Goal: Transaction & Acquisition: Purchase product/service

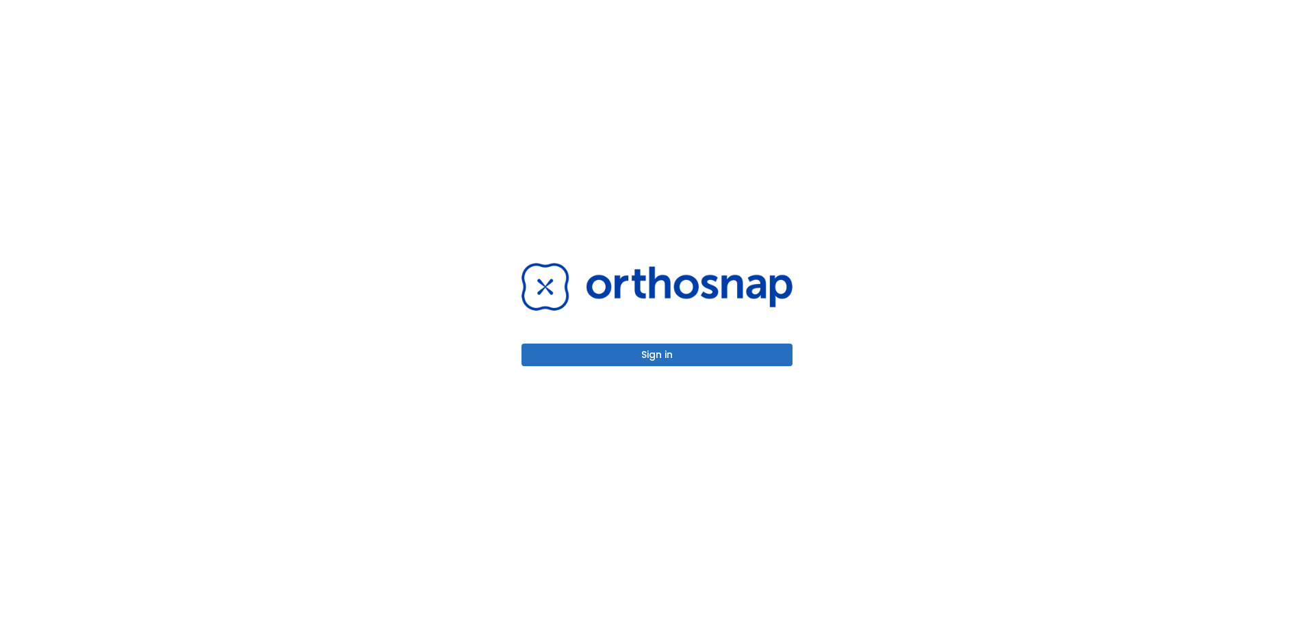
click at [658, 357] on button "Sign in" at bounding box center [657, 355] width 271 height 23
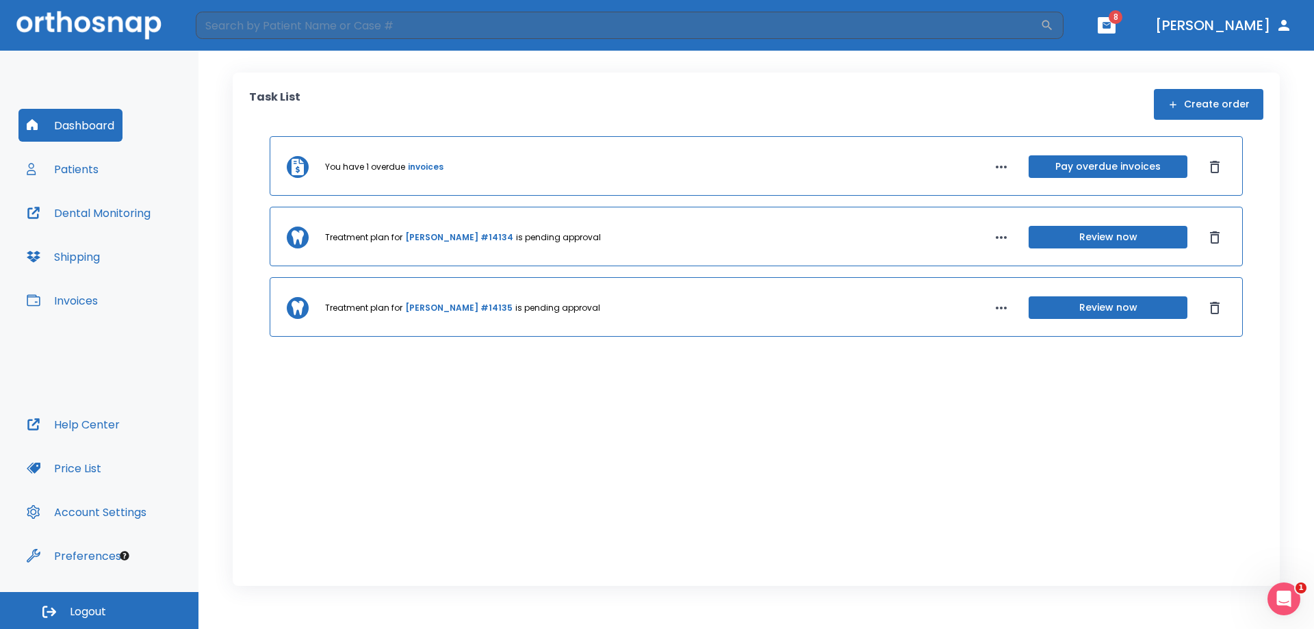
click at [1117, 168] on button "Pay overdue invoices" at bounding box center [1108, 166] width 159 height 23
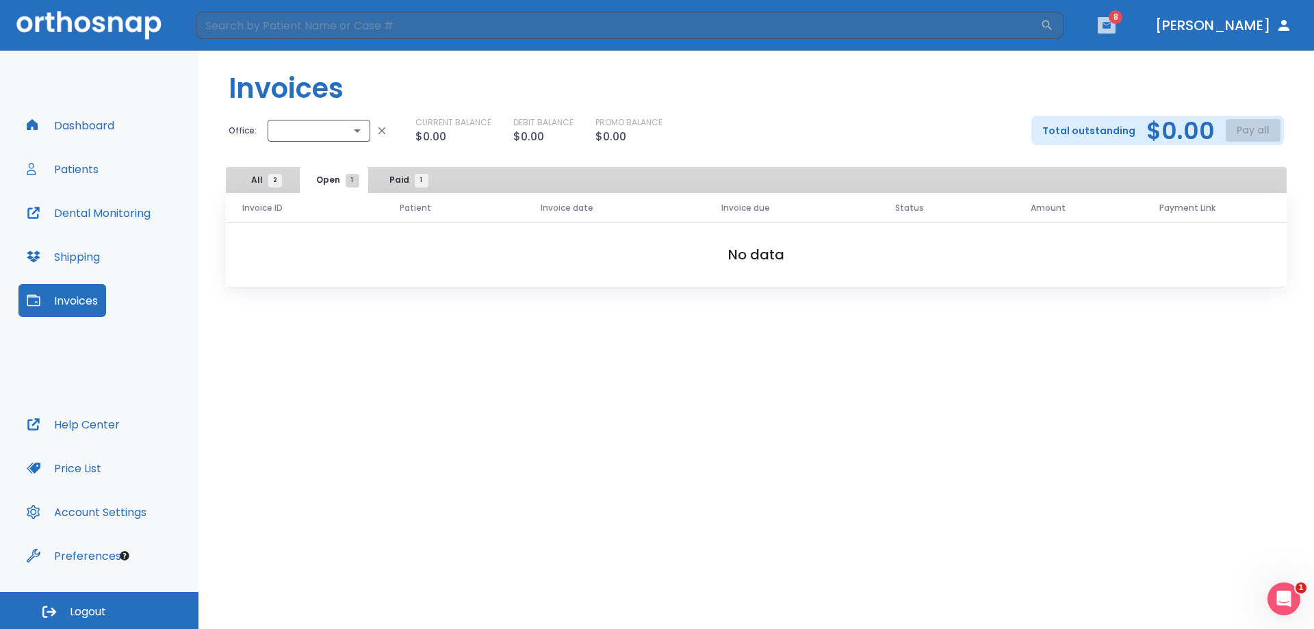
click at [1112, 24] on icon "button" at bounding box center [1107, 26] width 10 height 10
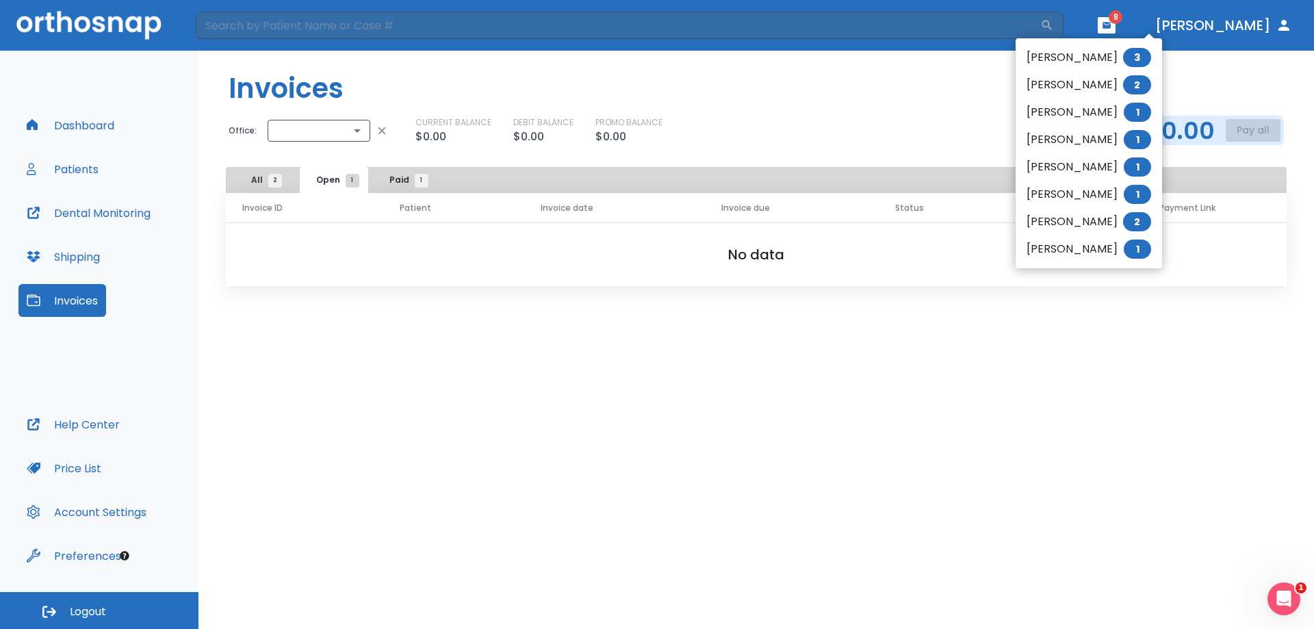
click at [84, 122] on div at bounding box center [657, 314] width 1314 height 629
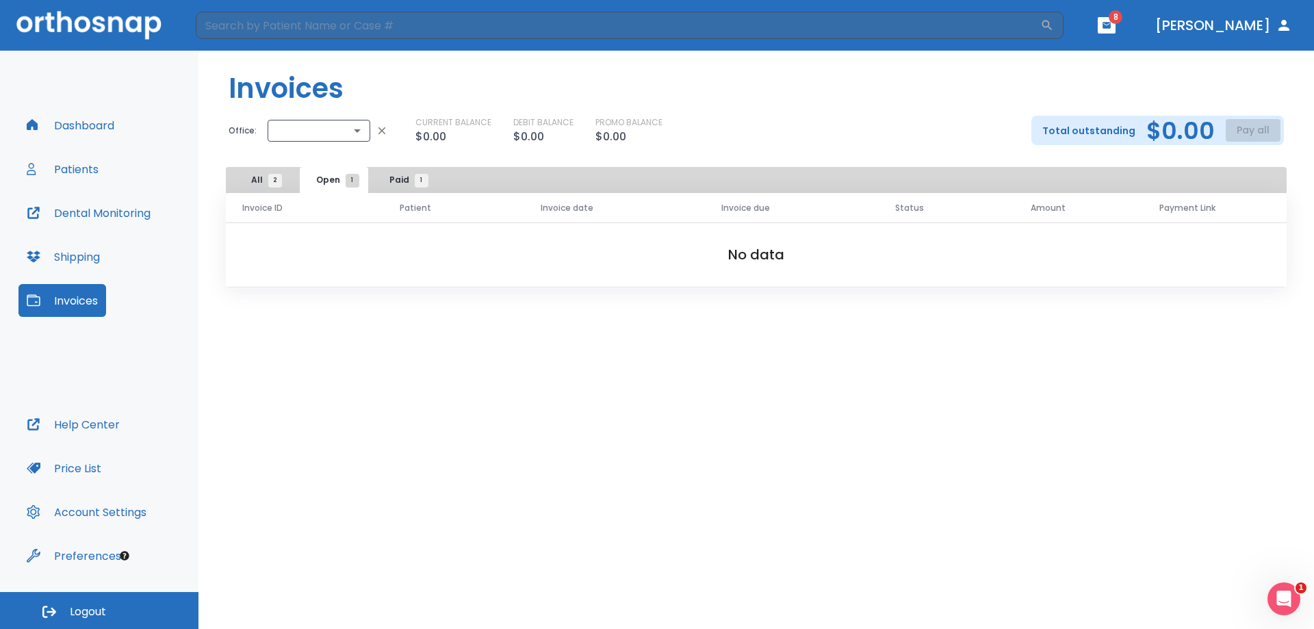
click at [82, 127] on button "Dashboard" at bounding box center [70, 125] width 104 height 33
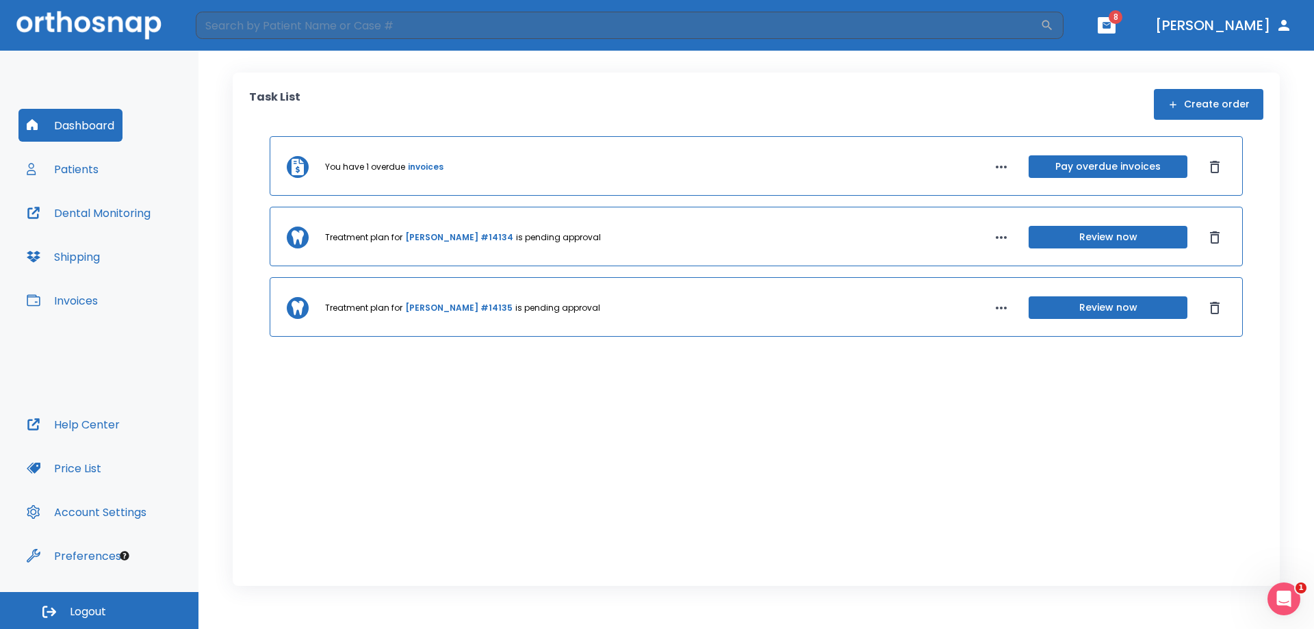
click at [1119, 166] on button "Pay overdue invoices" at bounding box center [1108, 166] width 159 height 23
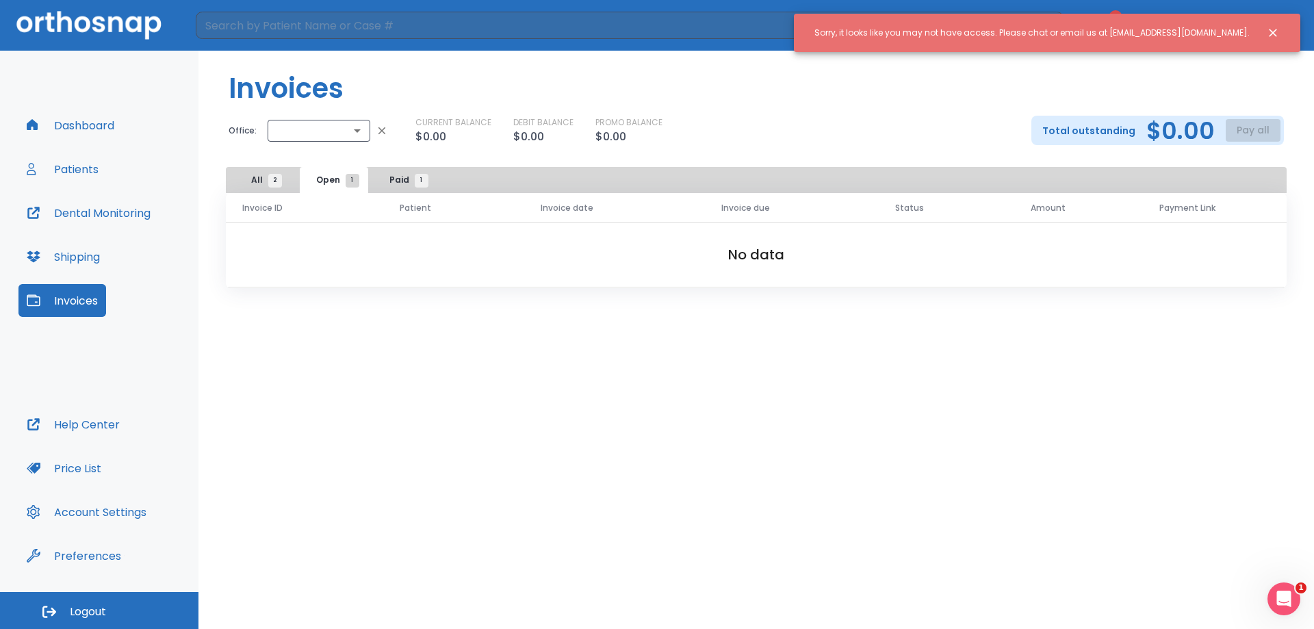
click at [73, 125] on button "Dashboard" at bounding box center [70, 125] width 104 height 33
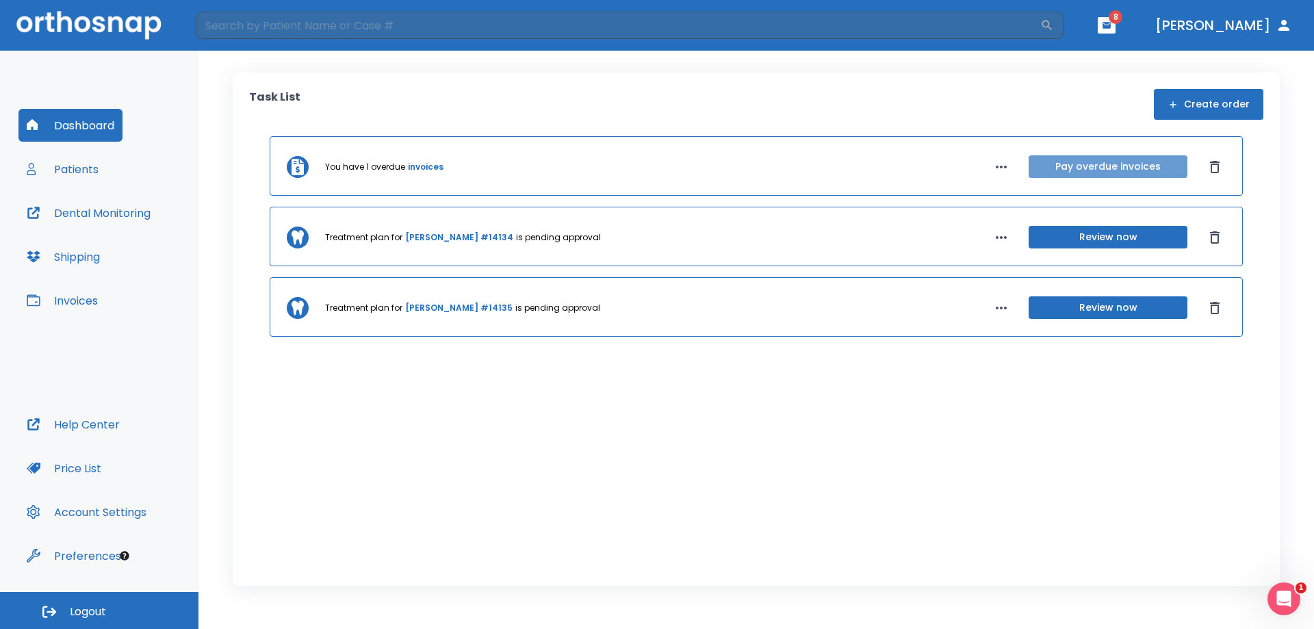
click at [1105, 164] on button "Pay overdue invoices" at bounding box center [1108, 166] width 159 height 23
